Goal: Task Accomplishment & Management: Manage account settings

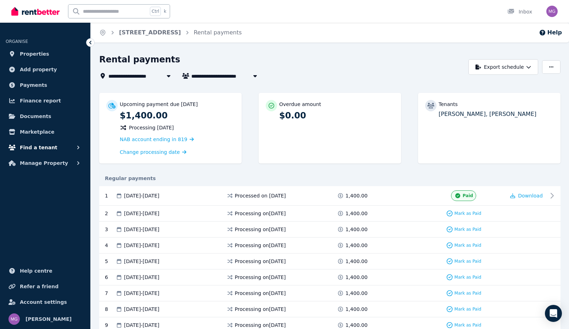
click at [71, 147] on button "Find a tenant" at bounding box center [45, 147] width 79 height 14
click at [75, 221] on icon "button" at bounding box center [78, 221] width 7 height 7
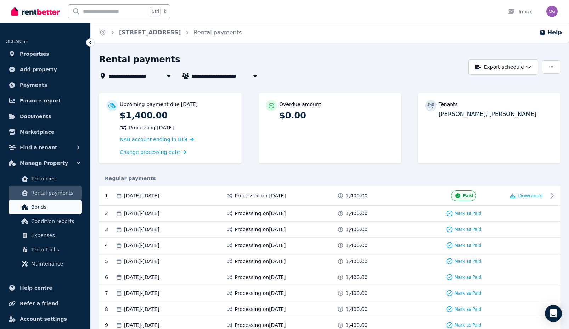
click at [42, 271] on ul "ORGANISE Properties Add property Payments Finance report Documents Marketplace …" at bounding box center [45, 188] width 90 height 316
click at [48, 210] on span "Bonds" at bounding box center [55, 207] width 48 height 9
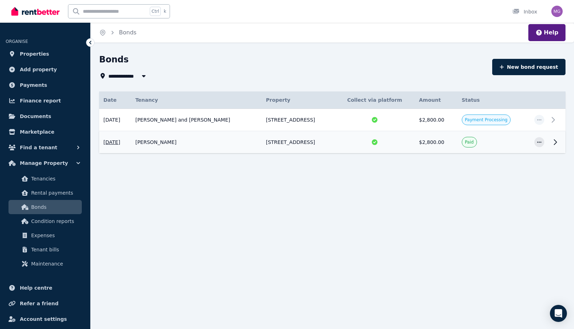
click at [555, 143] on icon at bounding box center [555, 142] width 9 height 9
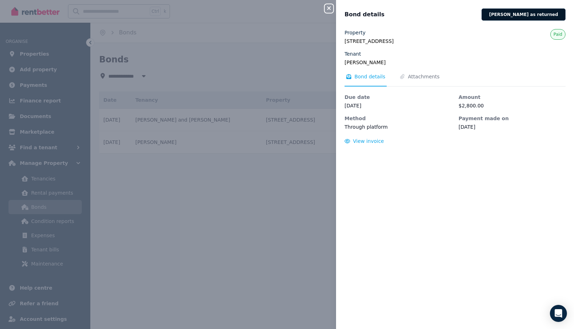
click at [538, 16] on button "[PERSON_NAME] as returned" at bounding box center [524, 15] width 84 height 12
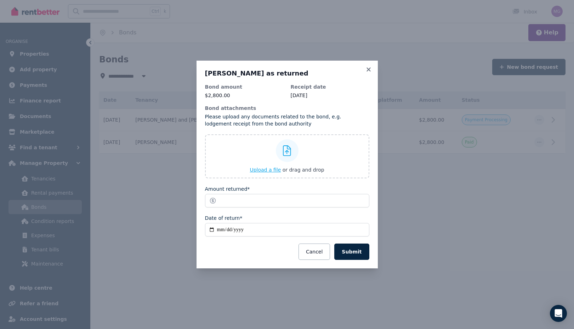
click at [282, 155] on div at bounding box center [287, 150] width 23 height 23
click at [0, 0] on input "Upload a file or drag and drop" at bounding box center [0, 0] width 0 height 0
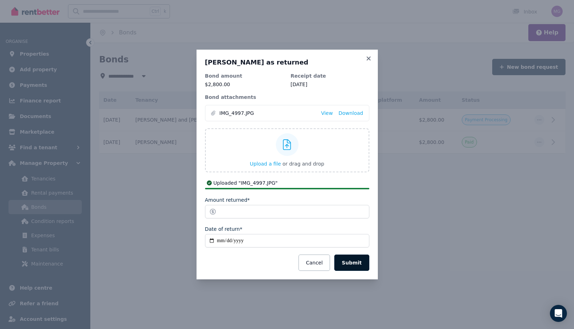
click at [349, 265] on button "Submit" at bounding box center [351, 262] width 35 height 16
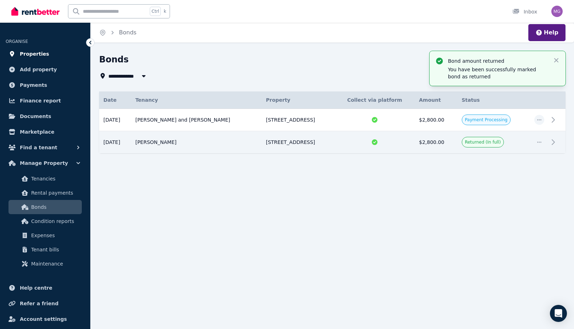
click at [46, 52] on link "Properties" at bounding box center [45, 54] width 79 height 14
